Goal: Task Accomplishment & Management: Manage account settings

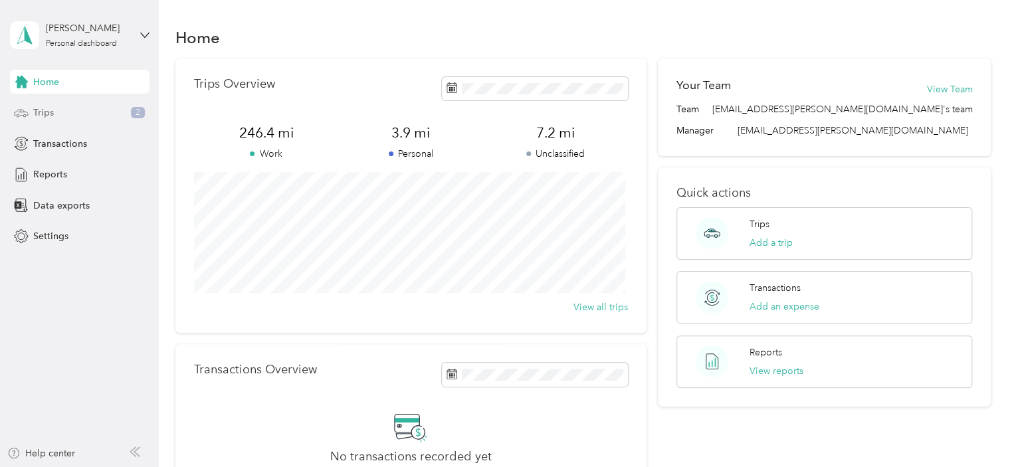
click at [26, 108] on icon at bounding box center [21, 113] width 15 height 15
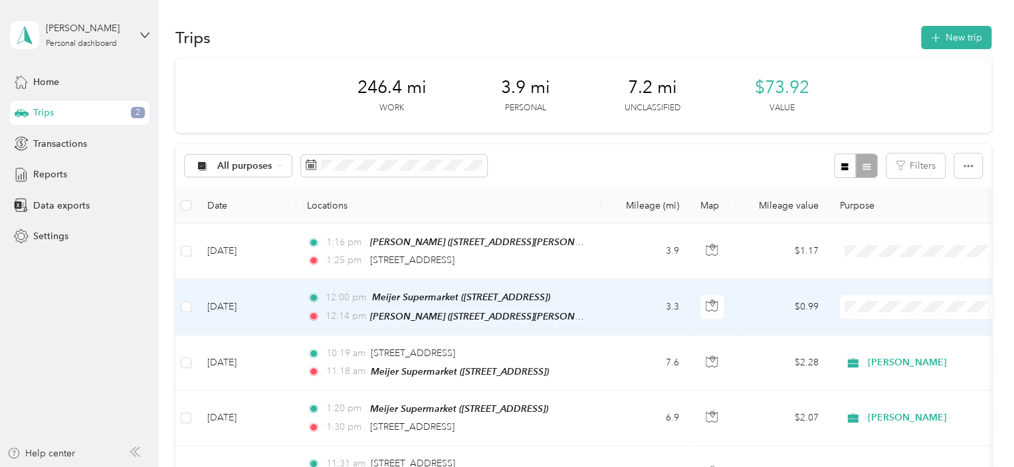
click at [892, 326] on span "[PERSON_NAME]" at bounding box center [933, 325] width 123 height 14
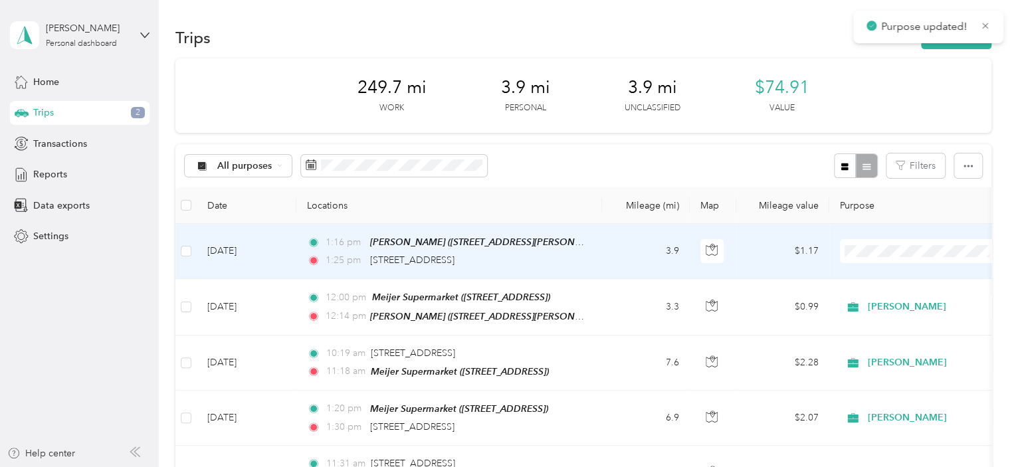
click at [892, 302] on li "Personal" at bounding box center [922, 298] width 165 height 23
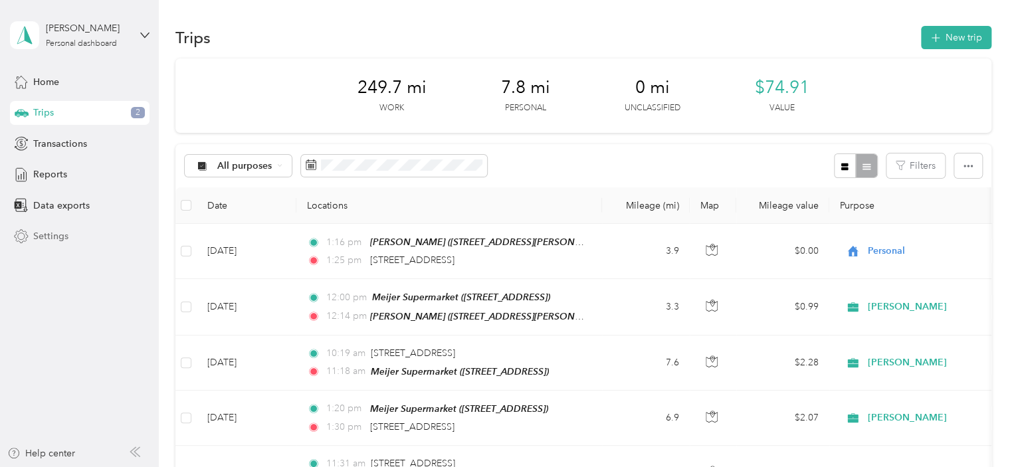
click at [52, 240] on span "Settings" at bounding box center [50, 236] width 35 height 14
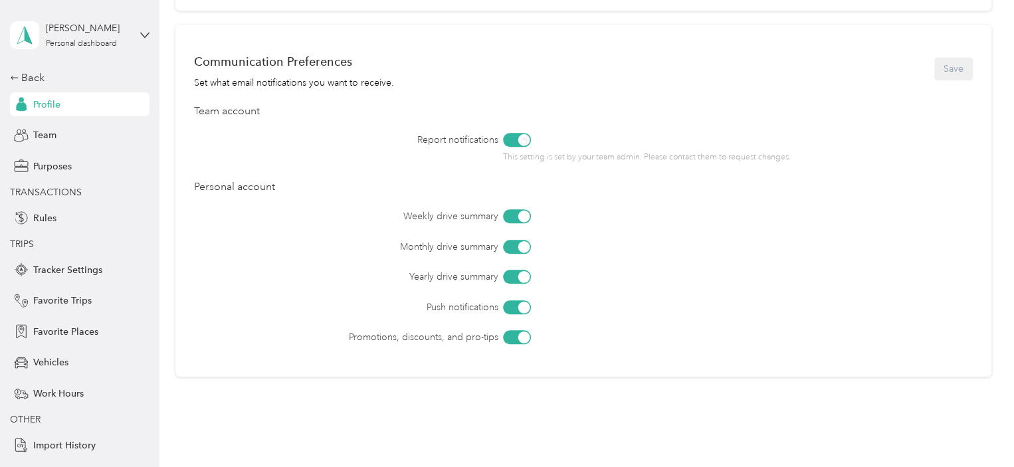
scroll to position [593, 0]
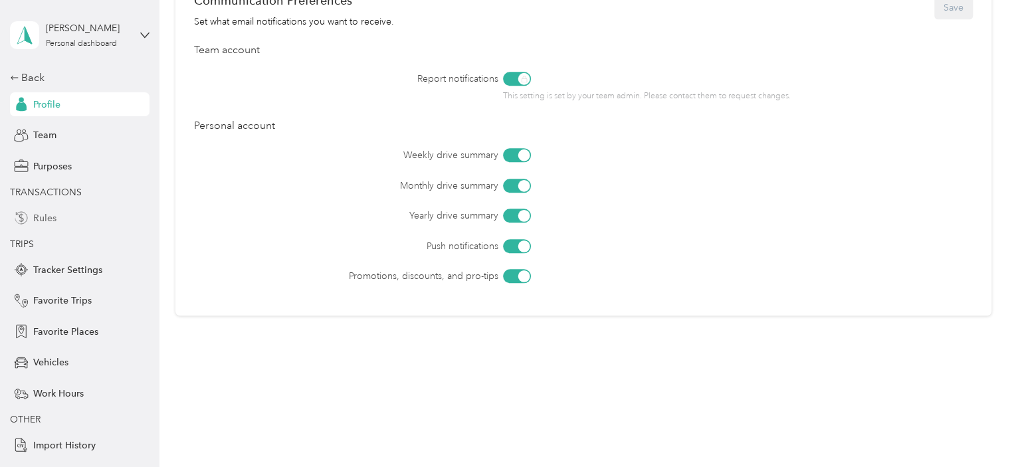
click at [45, 219] on span "Rules" at bounding box center [44, 218] width 23 height 14
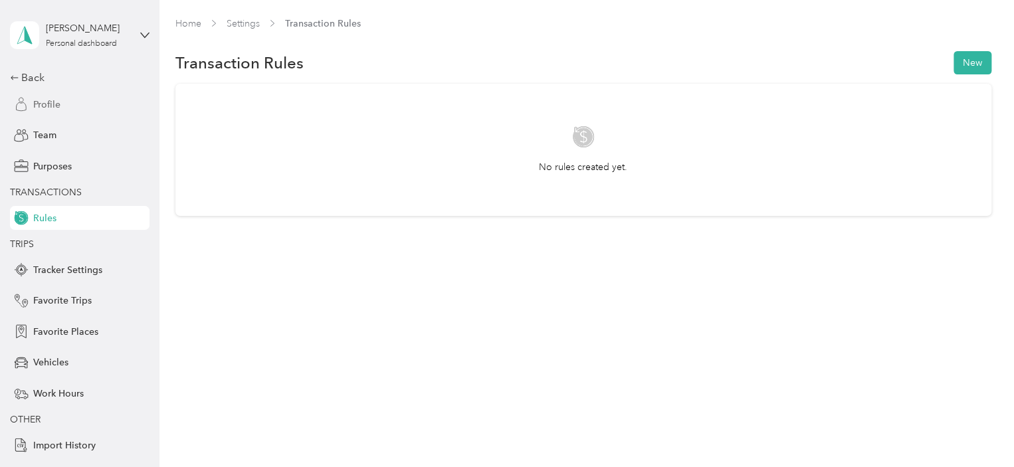
click at [49, 104] on span "Profile" at bounding box center [46, 105] width 27 height 14
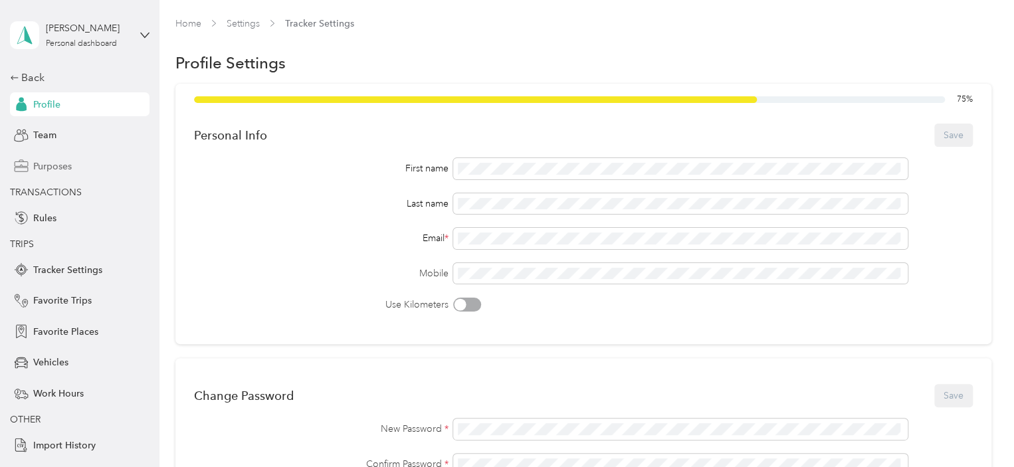
click at [33, 171] on span "Purposes" at bounding box center [52, 166] width 39 height 14
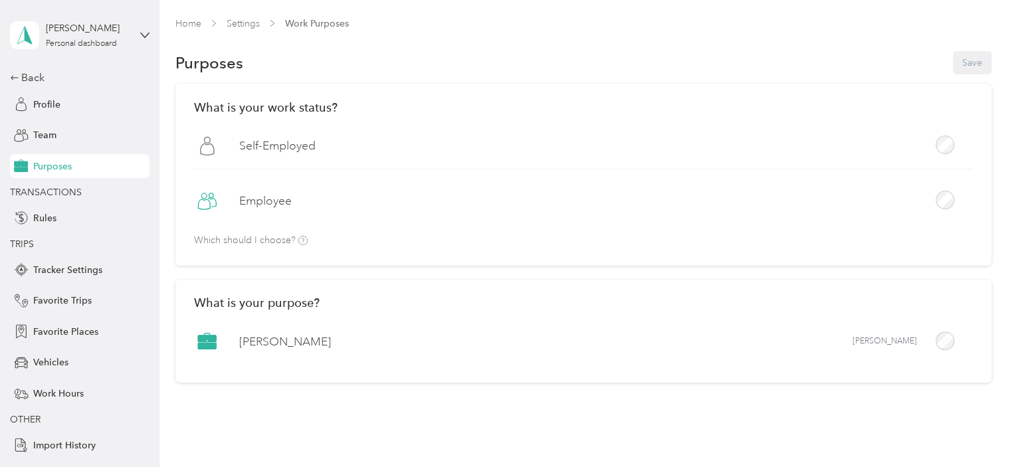
scroll to position [23, 0]
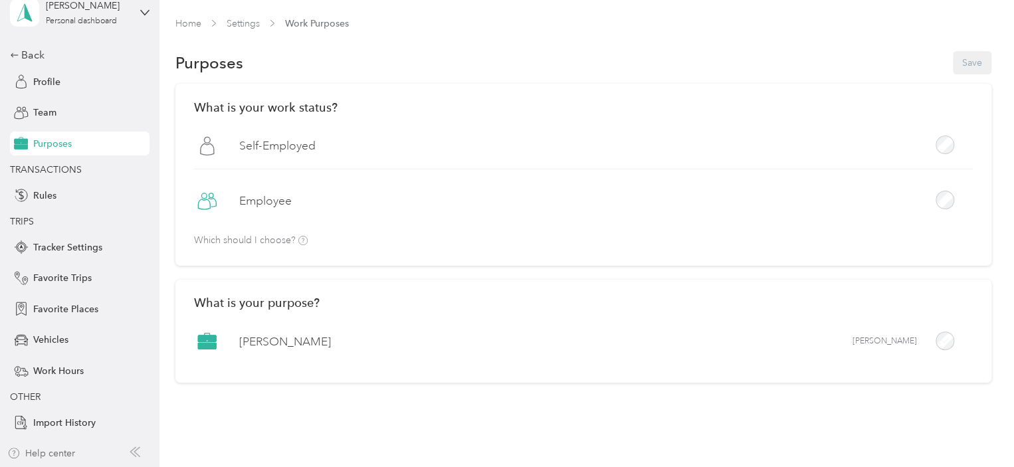
click at [45, 452] on div "Help center" at bounding box center [41, 454] width 68 height 14
click at [41, 107] on span "Team" at bounding box center [44, 113] width 23 height 14
